Goal: Information Seeking & Learning: Learn about a topic

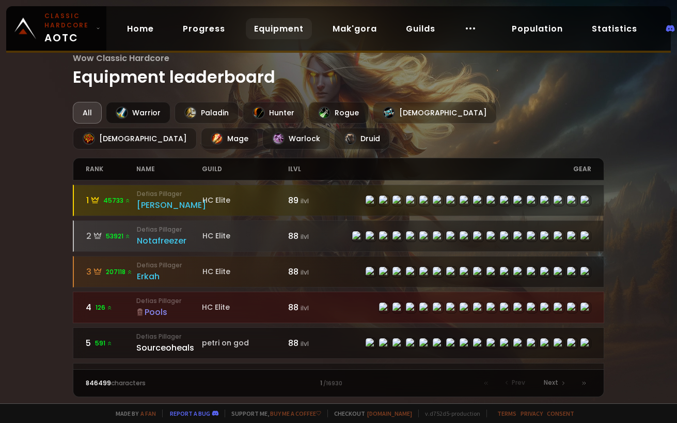
click at [142, 111] on div "Warrior" at bounding box center [138, 113] width 65 height 22
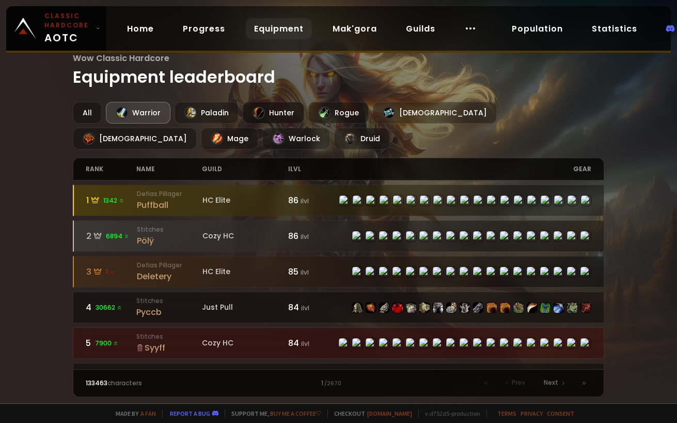
click at [275, 107] on div "Hunter" at bounding box center [273, 113] width 61 height 22
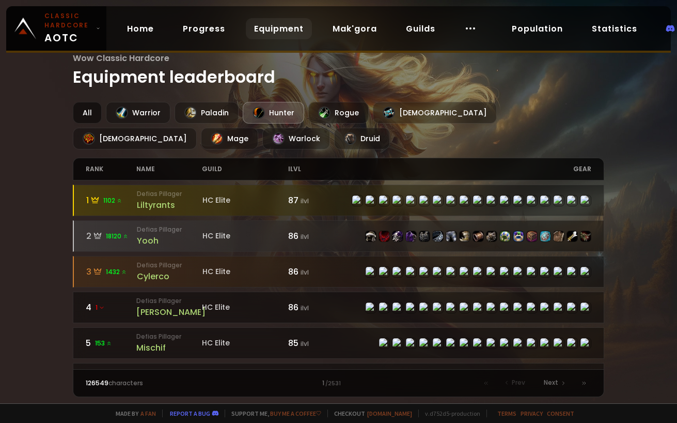
click at [87, 115] on div "All" at bounding box center [87, 113] width 29 height 22
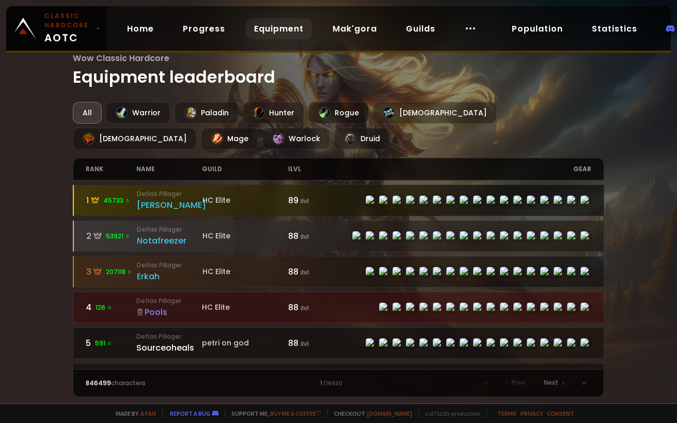
click at [139, 201] on div "[PERSON_NAME]" at bounding box center [170, 204] width 66 height 13
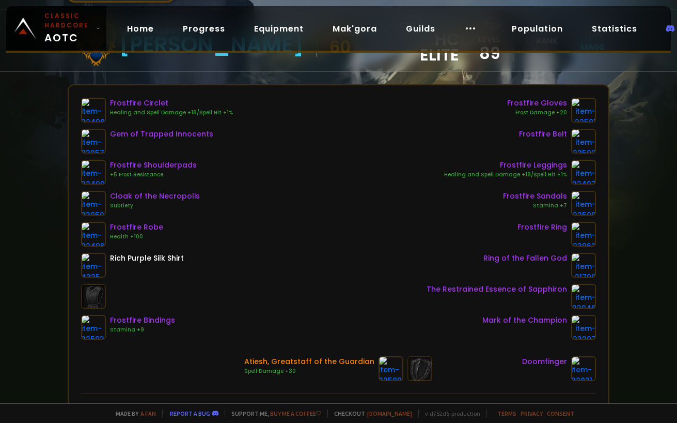
scroll to position [103, 0]
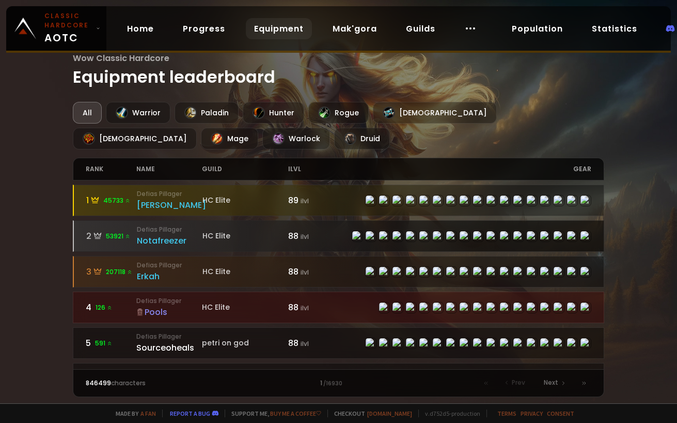
click at [147, 237] on div "Notafreezer" at bounding box center [170, 240] width 66 height 13
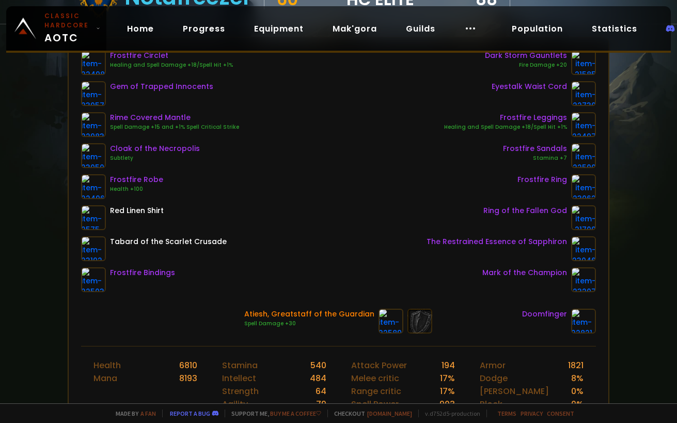
scroll to position [207, 0]
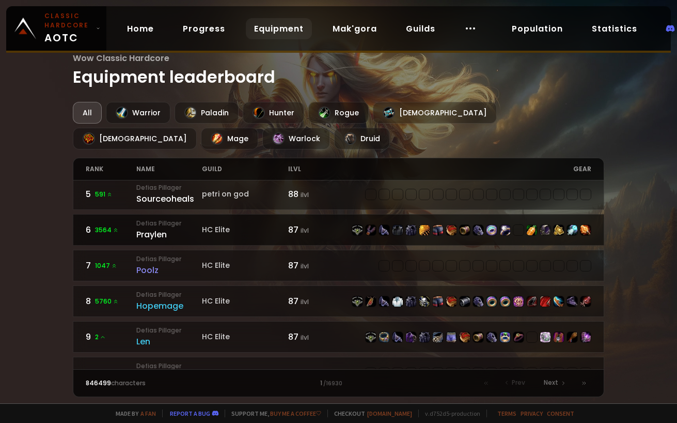
scroll to position [155, 0]
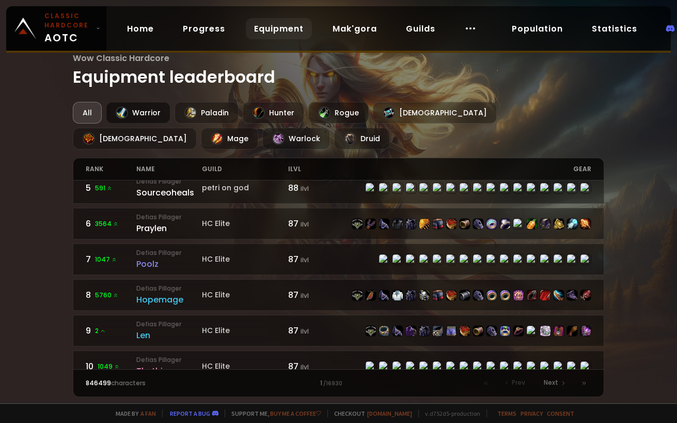
click at [138, 106] on div "Warrior" at bounding box center [138, 113] width 65 height 22
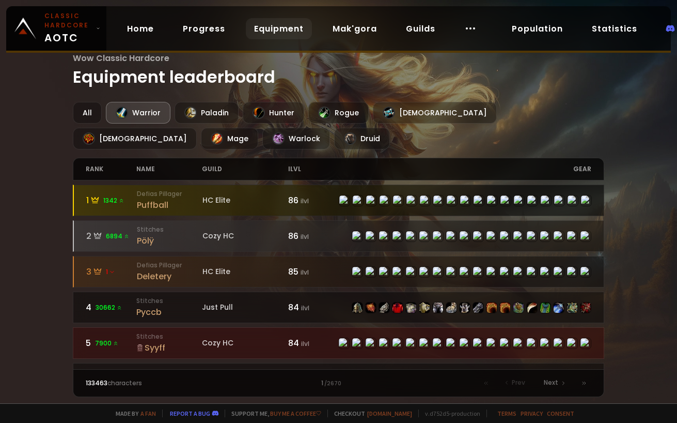
click at [156, 197] on small "Defias Pillager" at bounding box center [170, 193] width 66 height 9
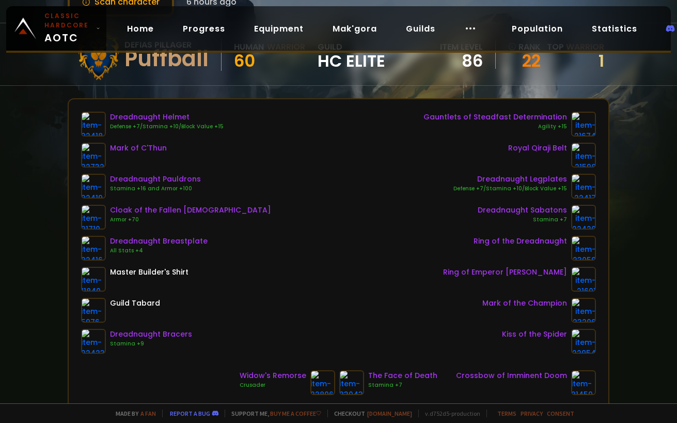
scroll to position [103, 0]
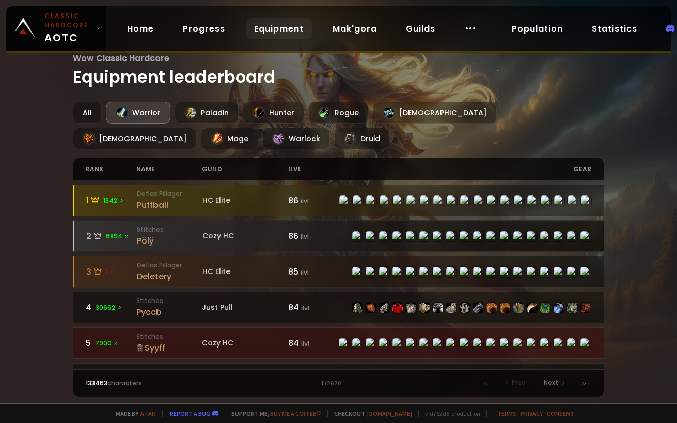
click at [146, 241] on div "Pölÿ" at bounding box center [170, 240] width 66 height 13
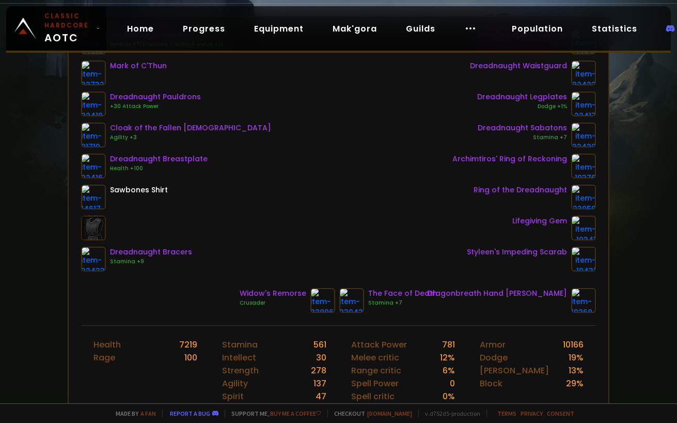
scroll to position [207, 0]
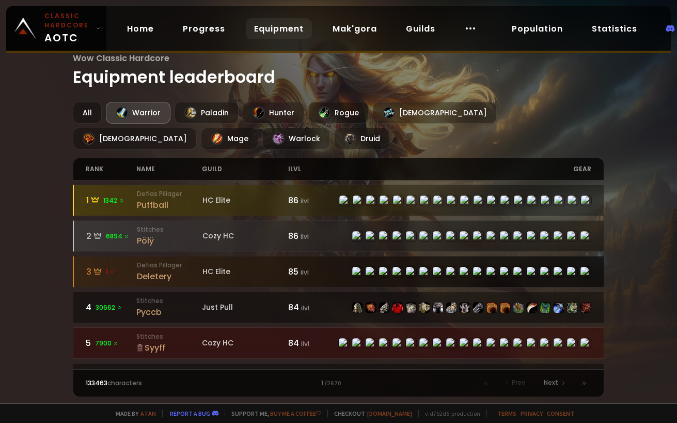
click at [157, 274] on div "Deletery" at bounding box center [170, 276] width 66 height 13
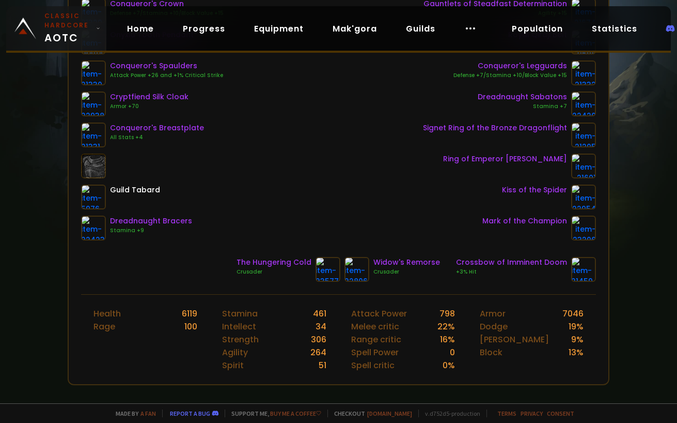
scroll to position [103, 0]
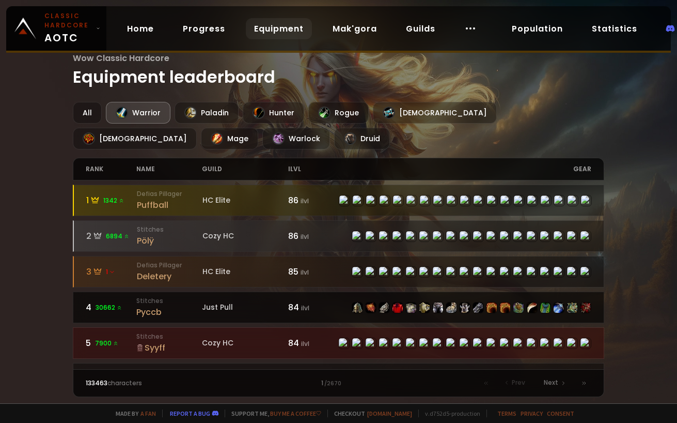
click at [148, 310] on div "Pyccb" at bounding box center [169, 311] width 66 height 13
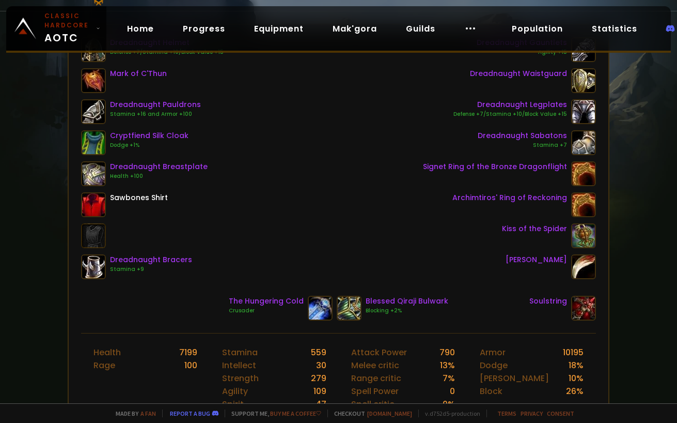
scroll to position [155, 0]
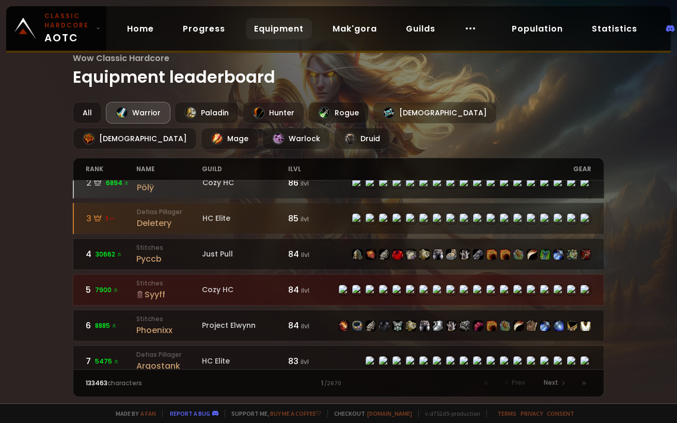
scroll to position [103, 0]
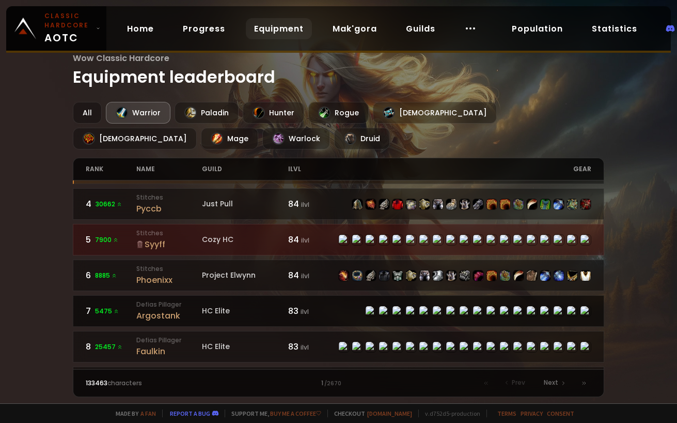
click at [158, 317] on div "Argostank" at bounding box center [169, 315] width 66 height 13
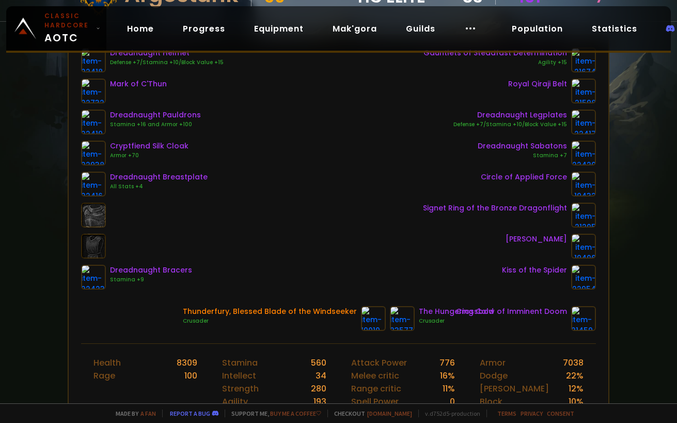
scroll to position [155, 0]
